Goal: Obtain resource: Download file/media

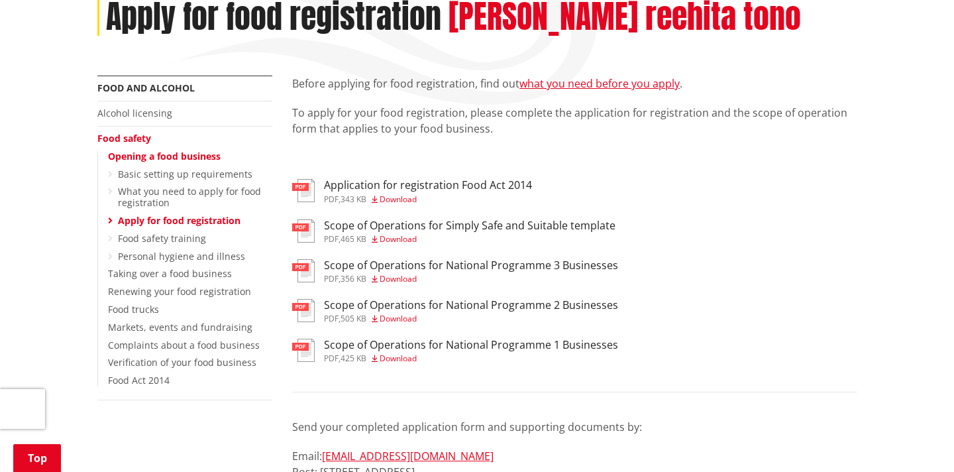
scroll to position [197, 0]
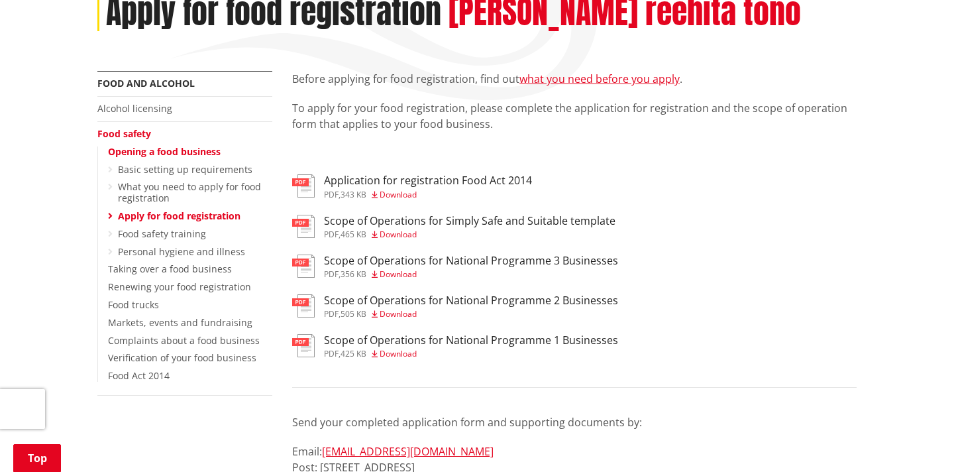
click at [412, 195] on span "Download" at bounding box center [398, 194] width 37 height 11
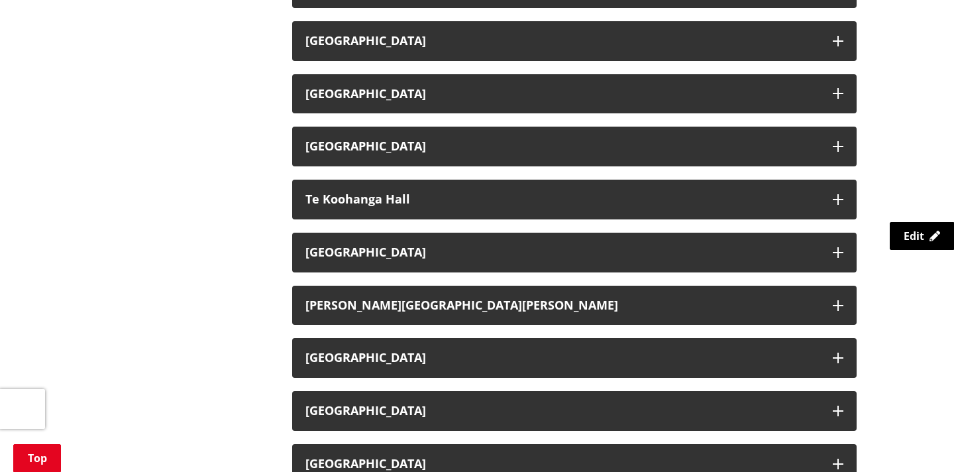
scroll to position [2061, 0]
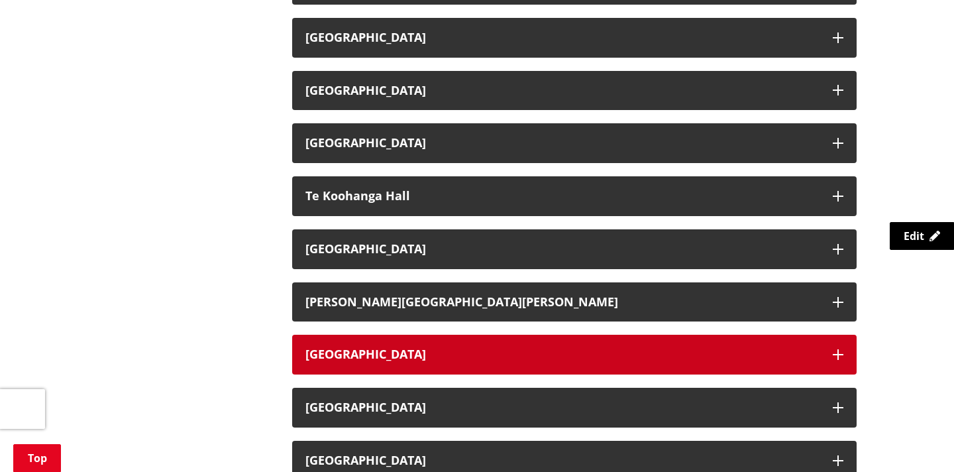
click at [468, 350] on h3 "Tuakau Memorial Hall" at bounding box center [562, 354] width 514 height 13
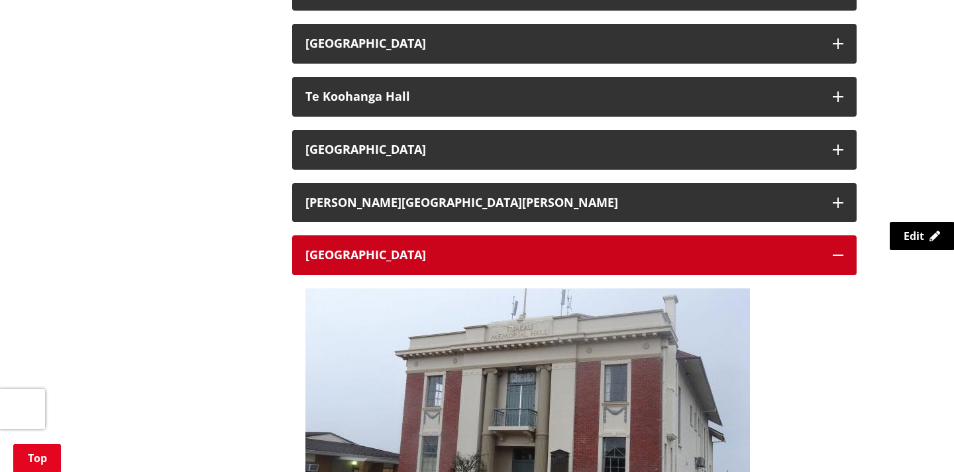
scroll to position [2135, 0]
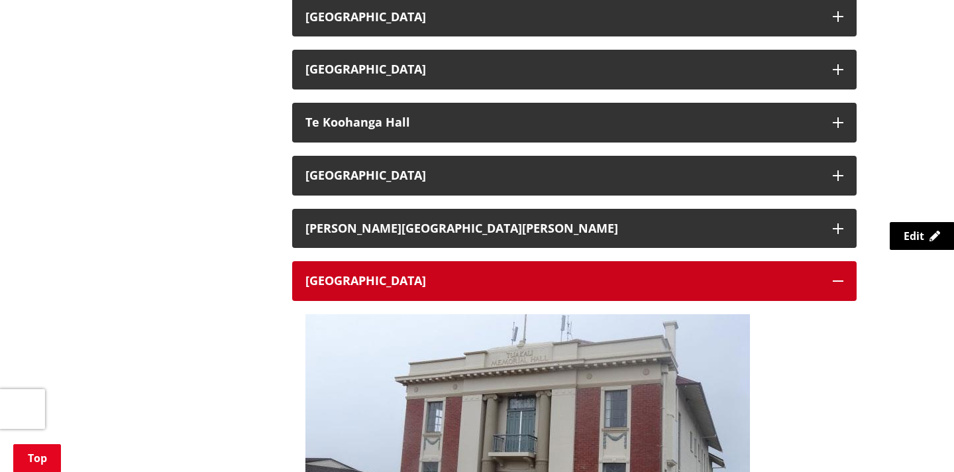
click at [456, 279] on h3 "Tuakau Memorial Hall" at bounding box center [562, 280] width 514 height 13
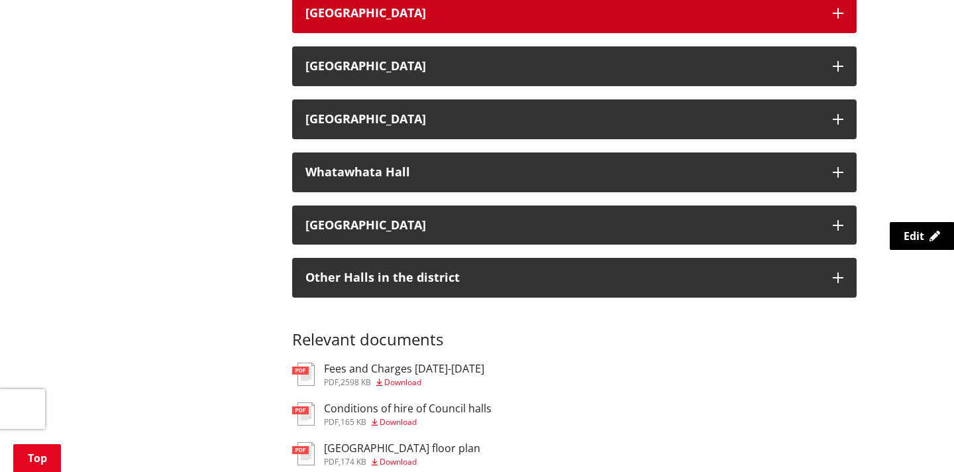
scroll to position [2404, 0]
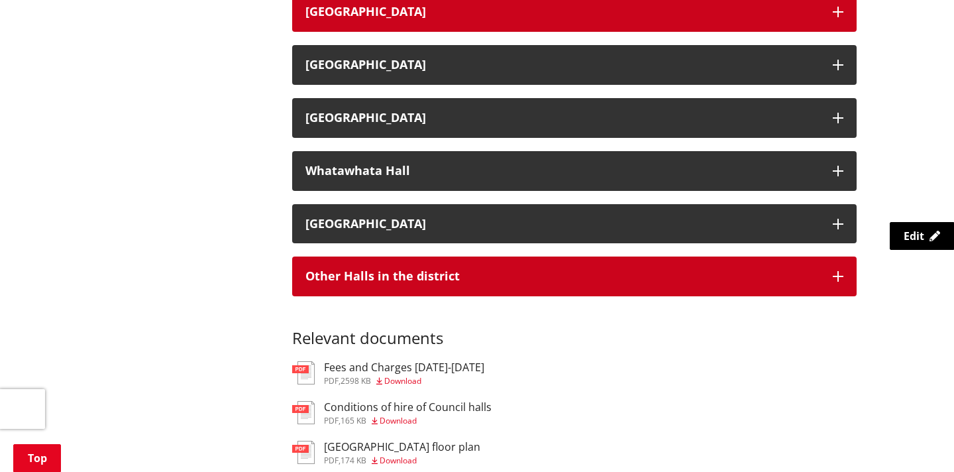
click at [456, 279] on h3 "Other Halls in the district" at bounding box center [562, 276] width 514 height 13
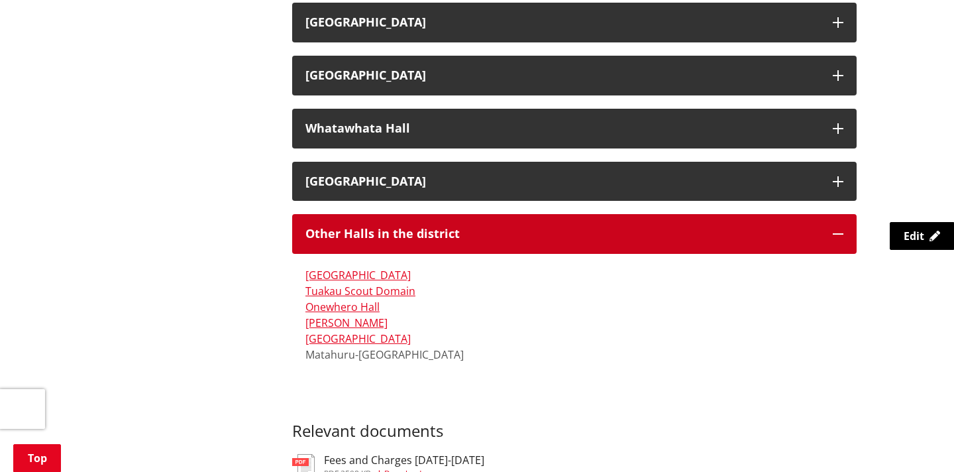
scroll to position [2449, 0]
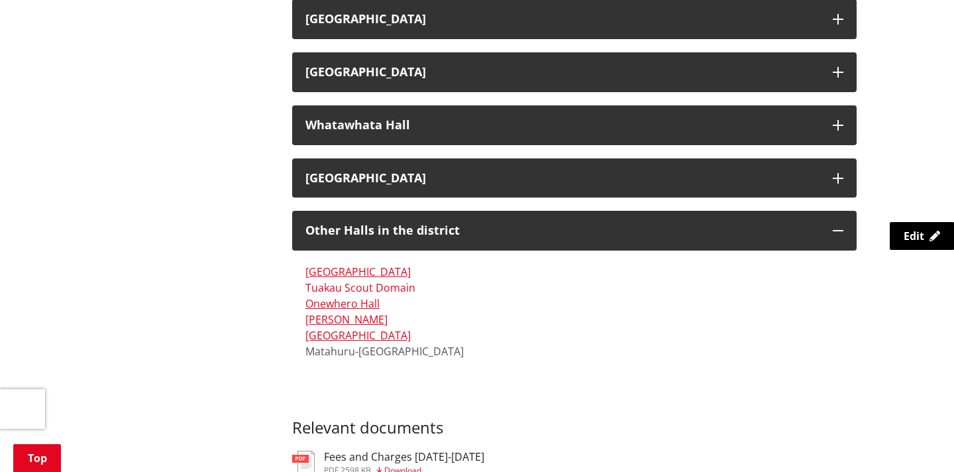
click at [383, 290] on link "Tuakau Scout Domain" at bounding box center [360, 287] width 110 height 15
